Goal: Navigation & Orientation: Understand site structure

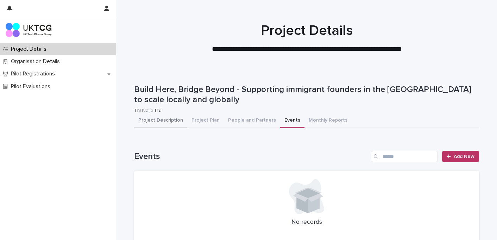
click at [170, 122] on button "Project Description" at bounding box center [160, 120] width 53 height 15
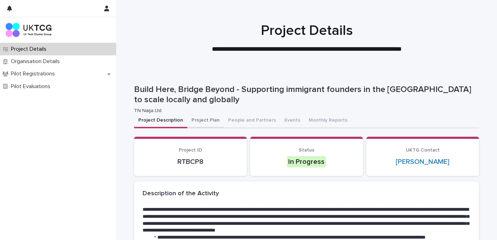
click at [203, 121] on button "Project Plan" at bounding box center [205, 120] width 37 height 15
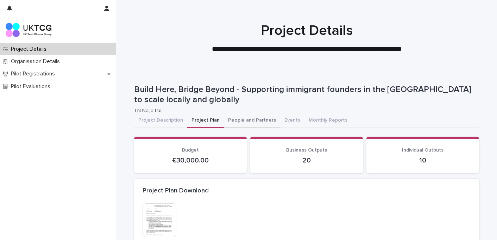
click at [250, 121] on button "People and Partners" at bounding box center [252, 120] width 56 height 15
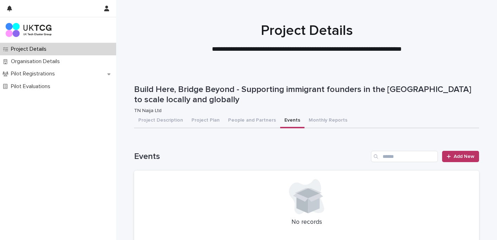
click at [286, 118] on button "Events" at bounding box center [292, 120] width 24 height 15
click at [310, 118] on button "Monthly Reports" at bounding box center [327, 120] width 47 height 15
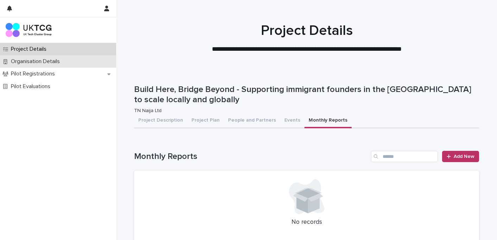
click at [55, 65] on p "Organisation Details" at bounding box center [36, 61] width 57 height 7
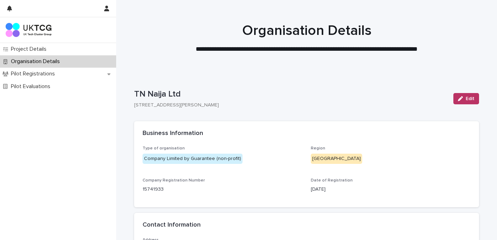
scroll to position [134, 0]
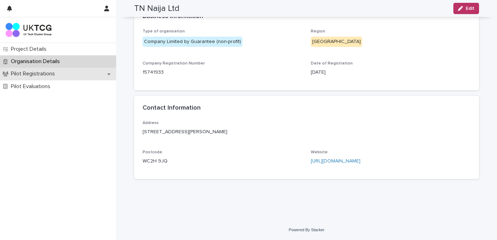
click at [47, 76] on p "Pilot Registrations" at bounding box center [34, 73] width 52 height 7
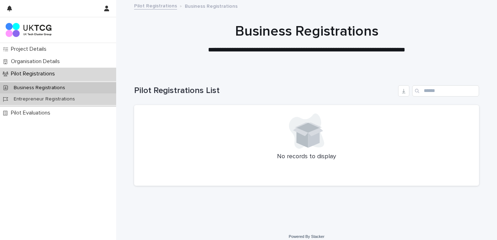
click at [48, 100] on p "Entrepreneur Registrations" at bounding box center [44, 99] width 72 height 6
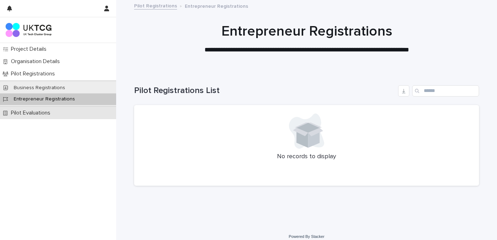
click at [46, 113] on p "Pilot Evaluations" at bounding box center [32, 112] width 48 height 7
